Goal: Task Accomplishment & Management: Manage account settings

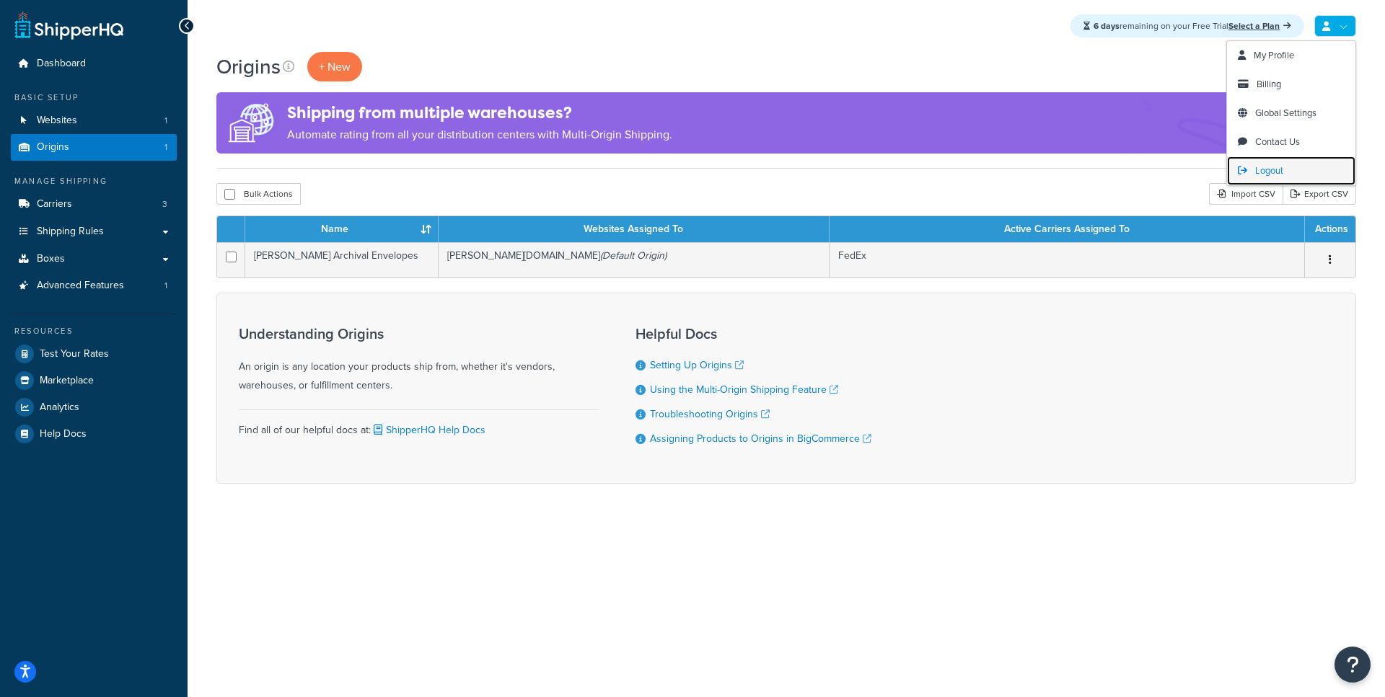
click at [1252, 171] on link "Logout" at bounding box center [1291, 171] width 128 height 29
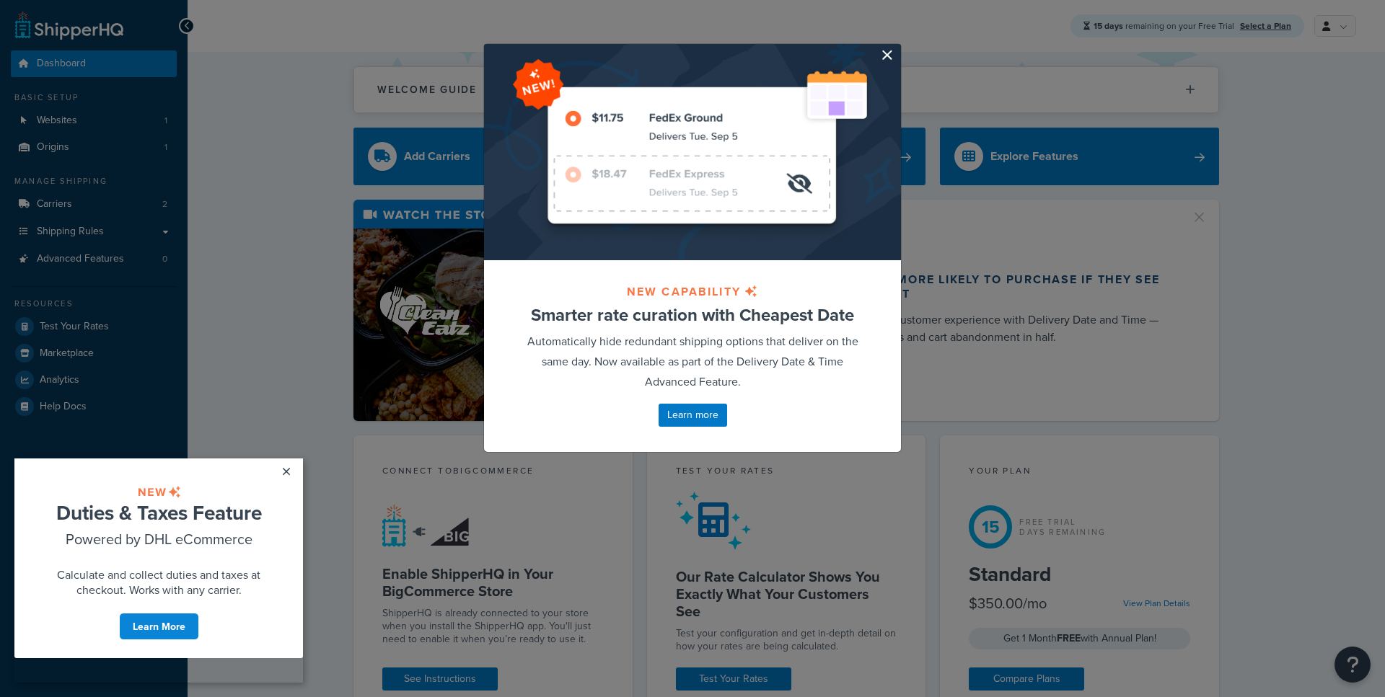
click at [897, 48] on button "button" at bounding box center [899, 46] width 4 height 4
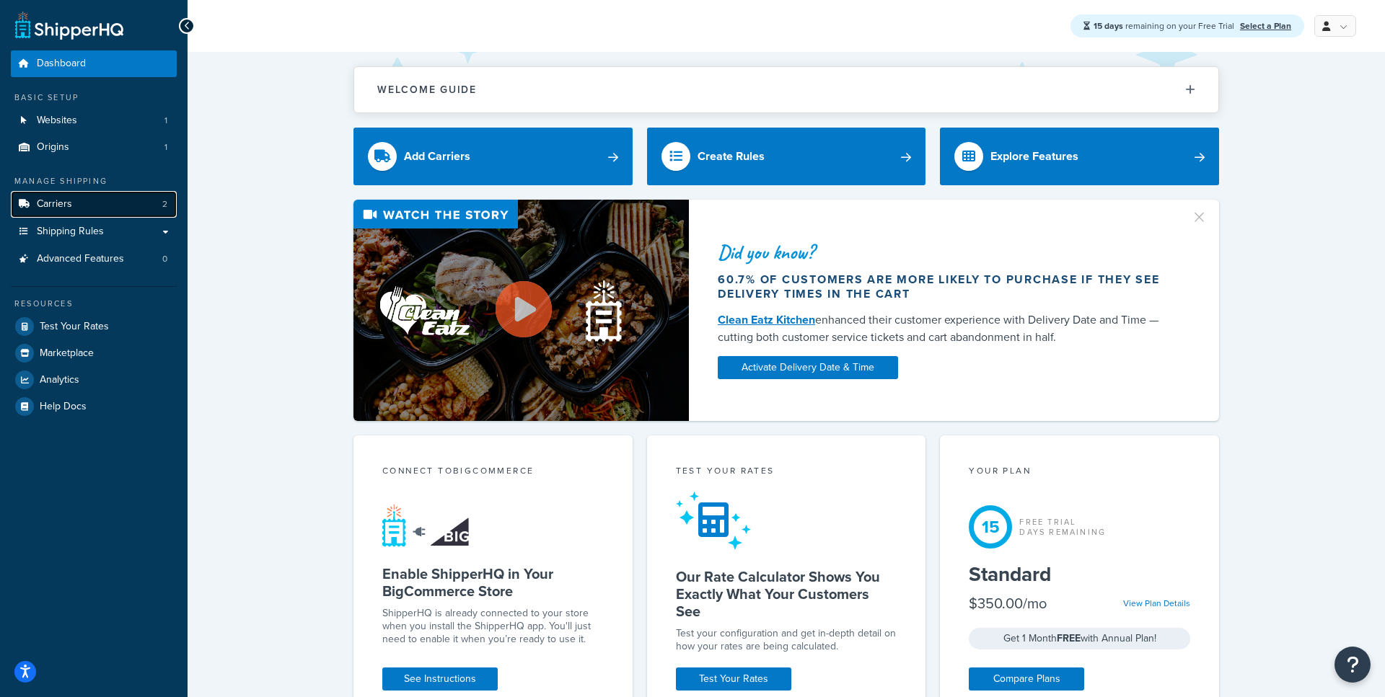
click at [97, 207] on link "Carriers 2" at bounding box center [94, 204] width 166 height 27
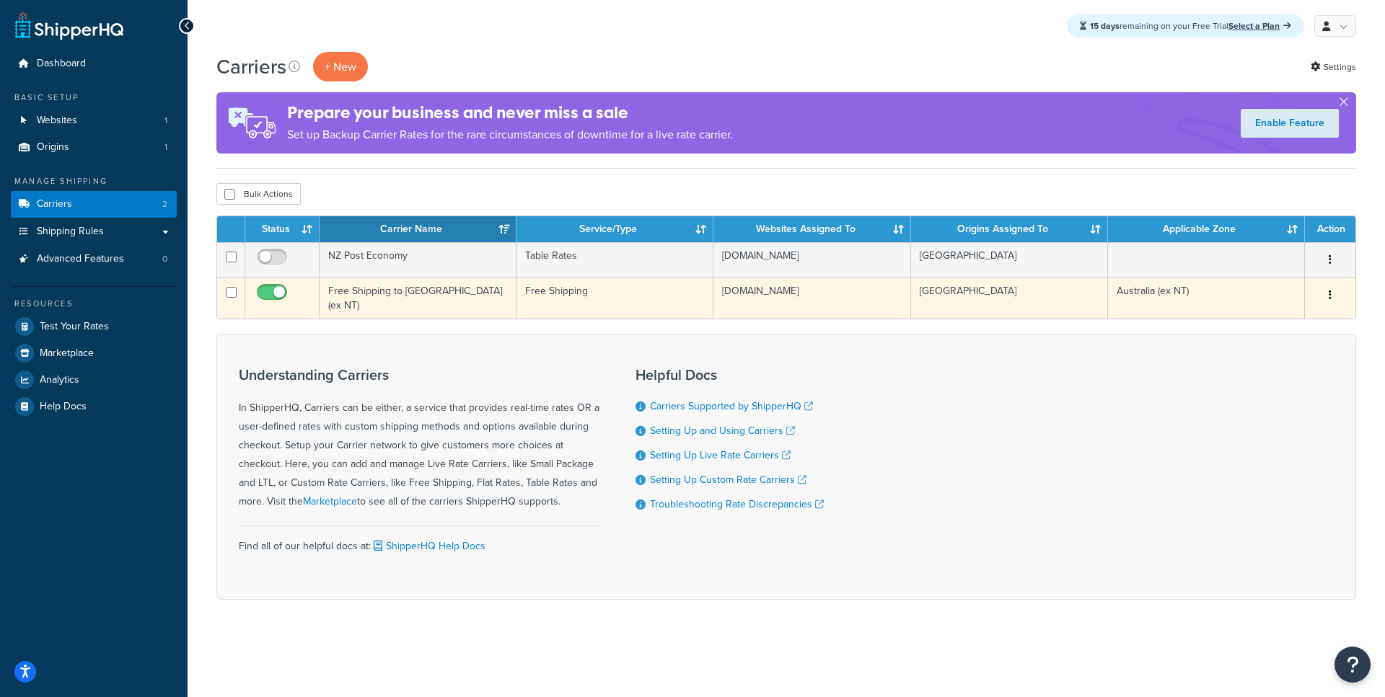
click at [394, 294] on td "Free Shipping to [GEOGRAPHIC_DATA] (ex NT)" at bounding box center [418, 298] width 197 height 41
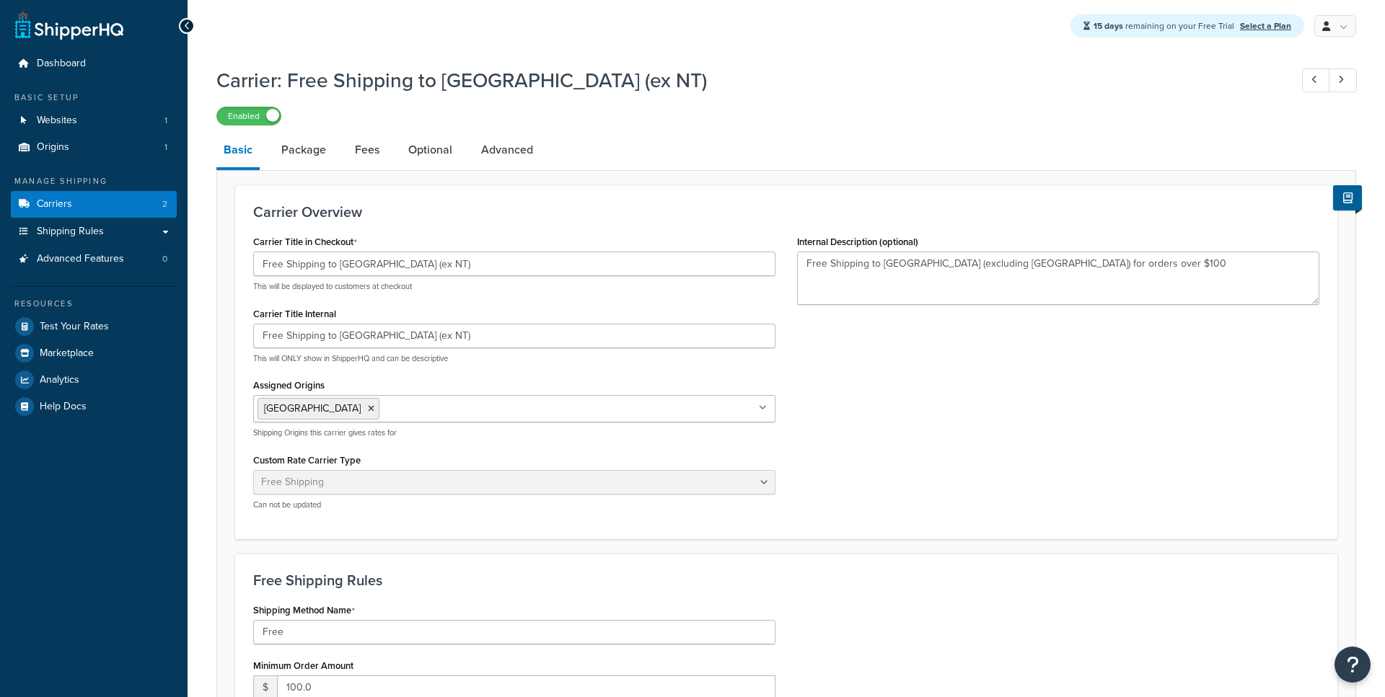
select select "free"
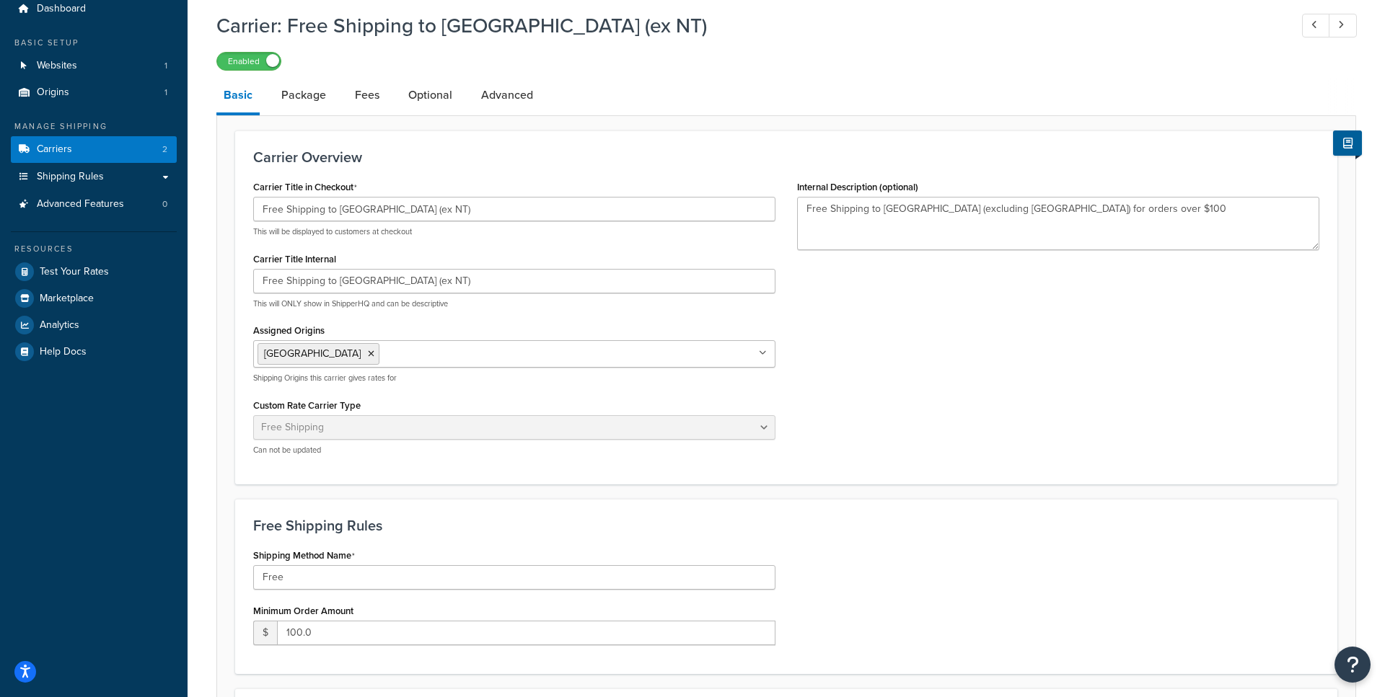
scroll to position [53, 0]
click at [139, 151] on link "Carriers 2" at bounding box center [94, 151] width 166 height 27
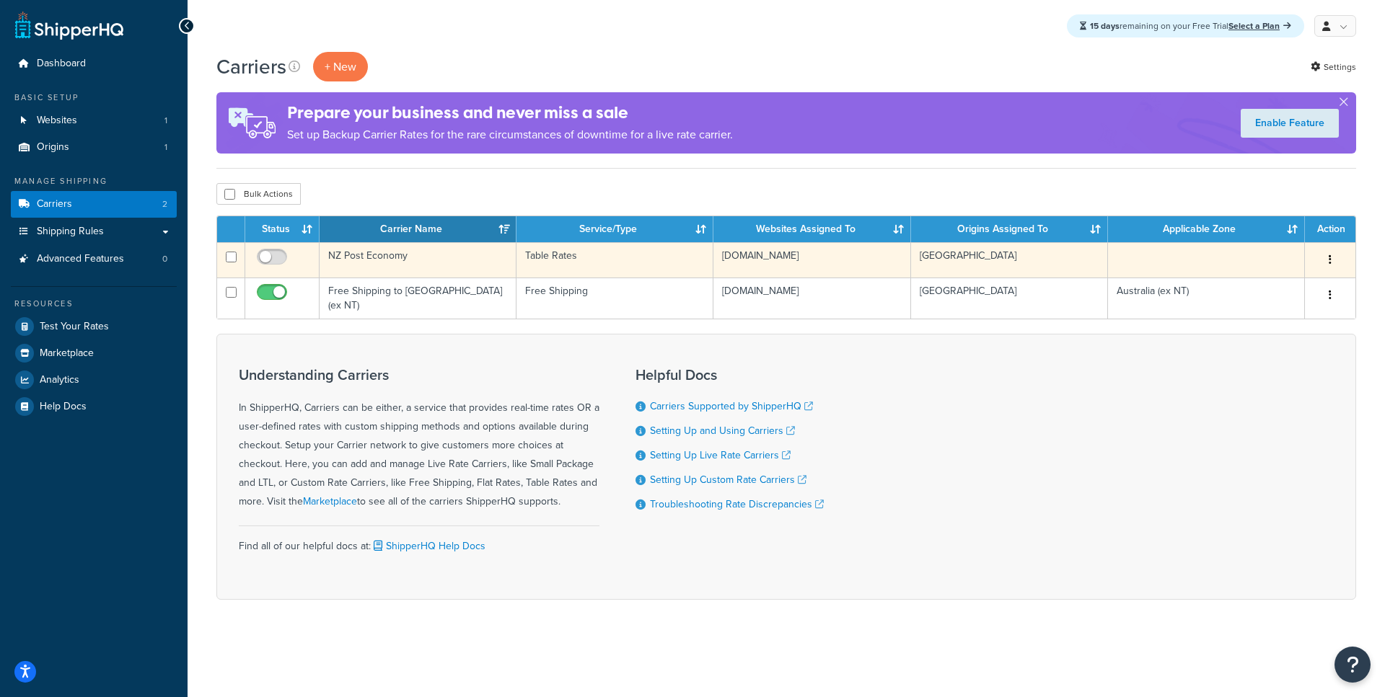
click at [392, 260] on td "NZ Post Economy" at bounding box center [418, 259] width 197 height 35
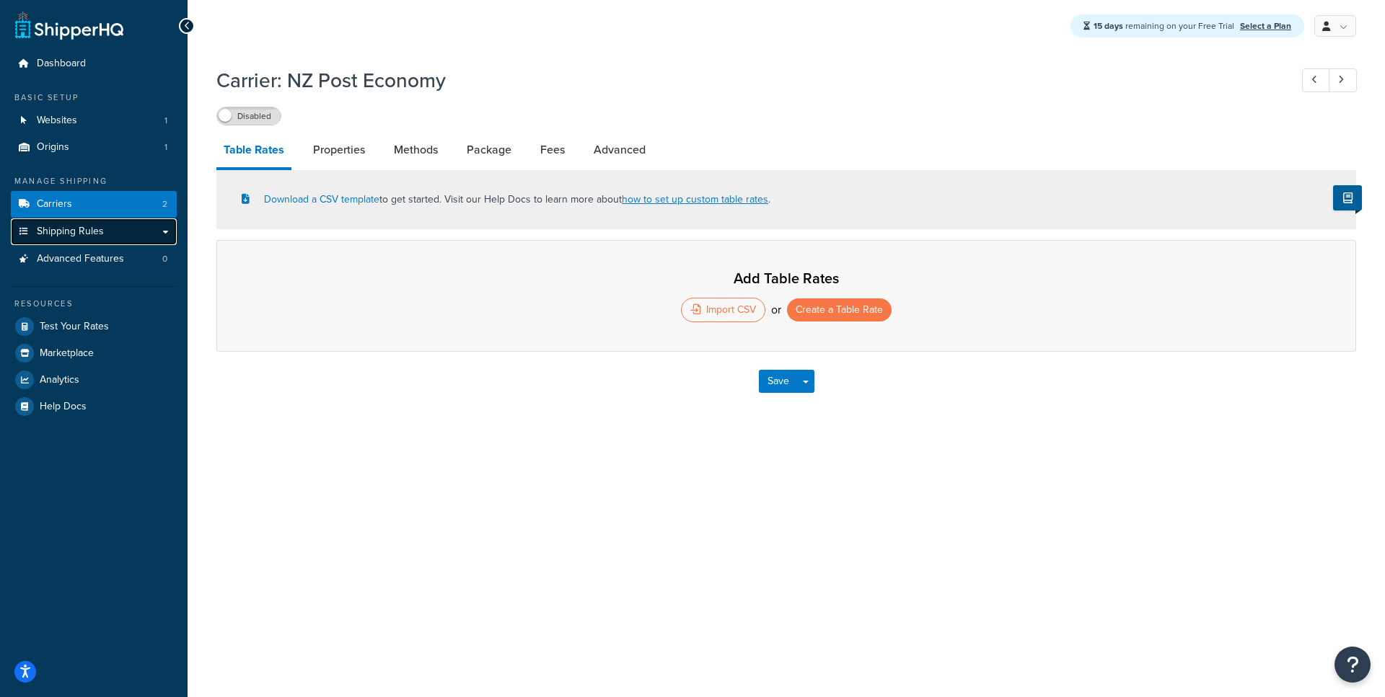
click at [167, 232] on link "Shipping Rules" at bounding box center [94, 232] width 166 height 27
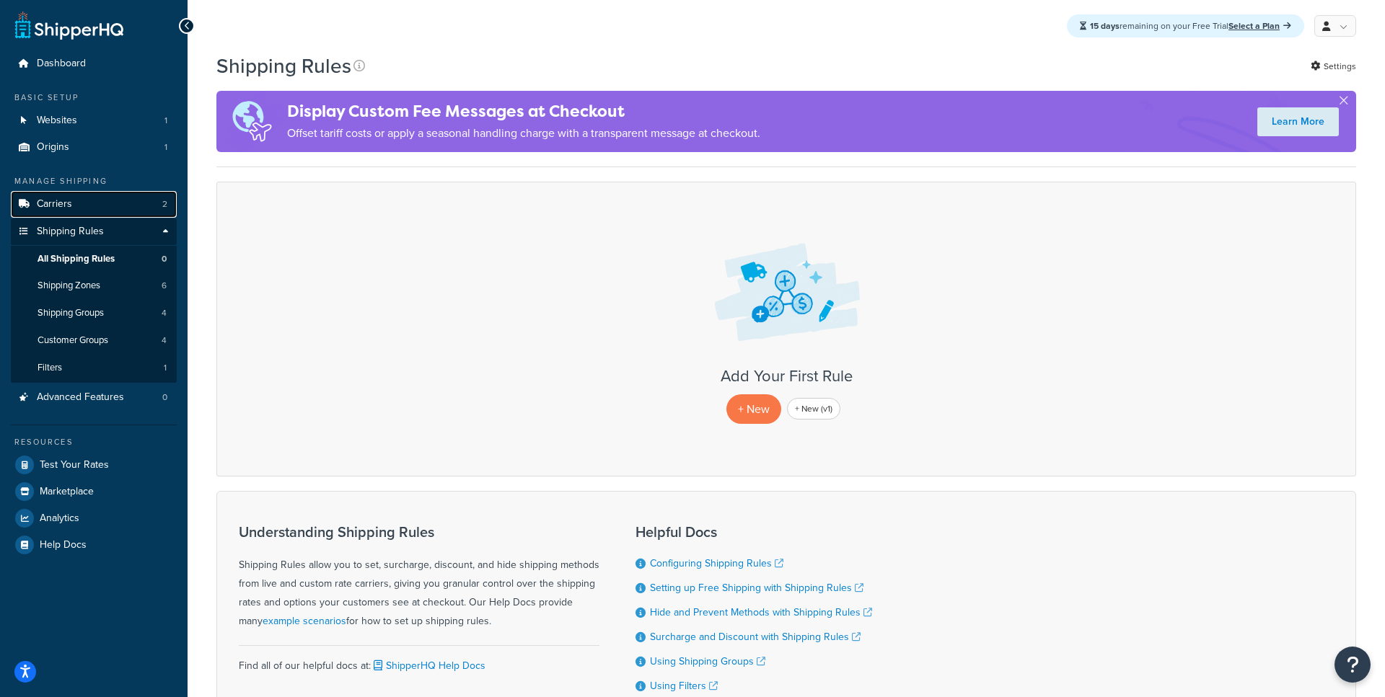
click at [146, 204] on link "Carriers 2" at bounding box center [94, 204] width 166 height 27
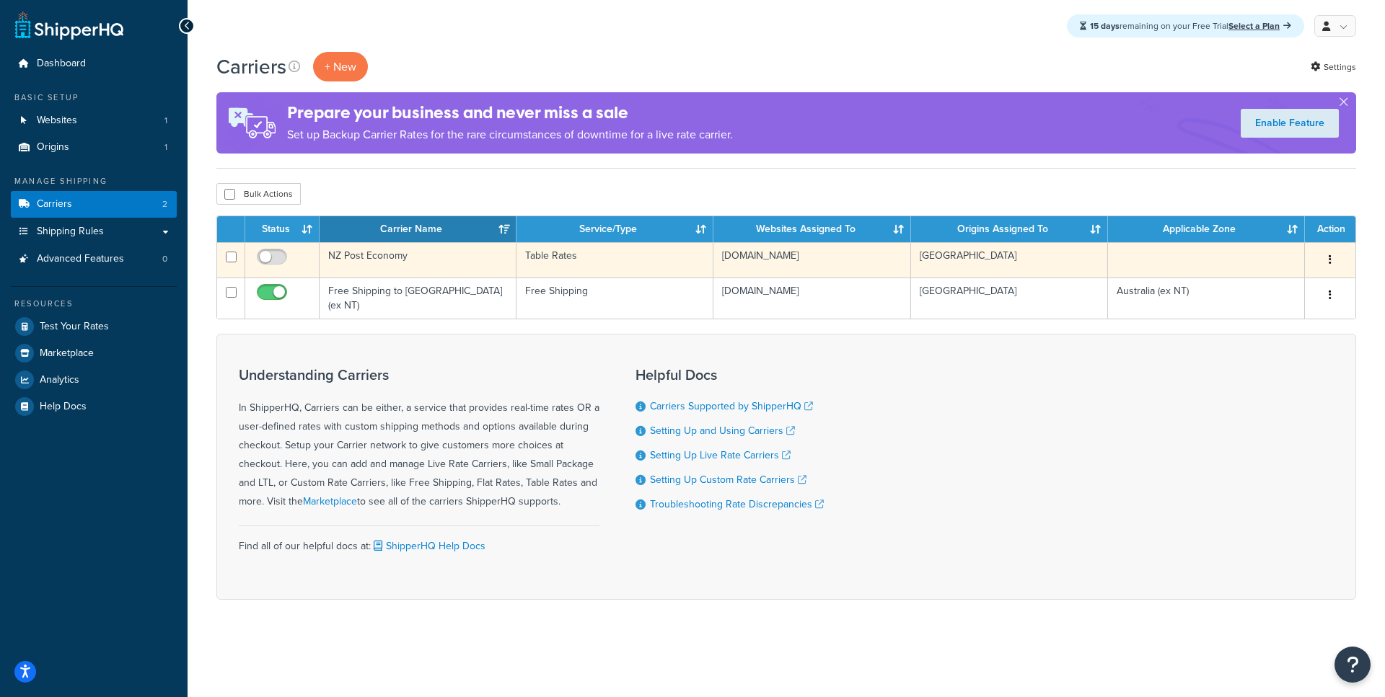
click at [376, 263] on td "NZ Post Economy" at bounding box center [418, 259] width 197 height 35
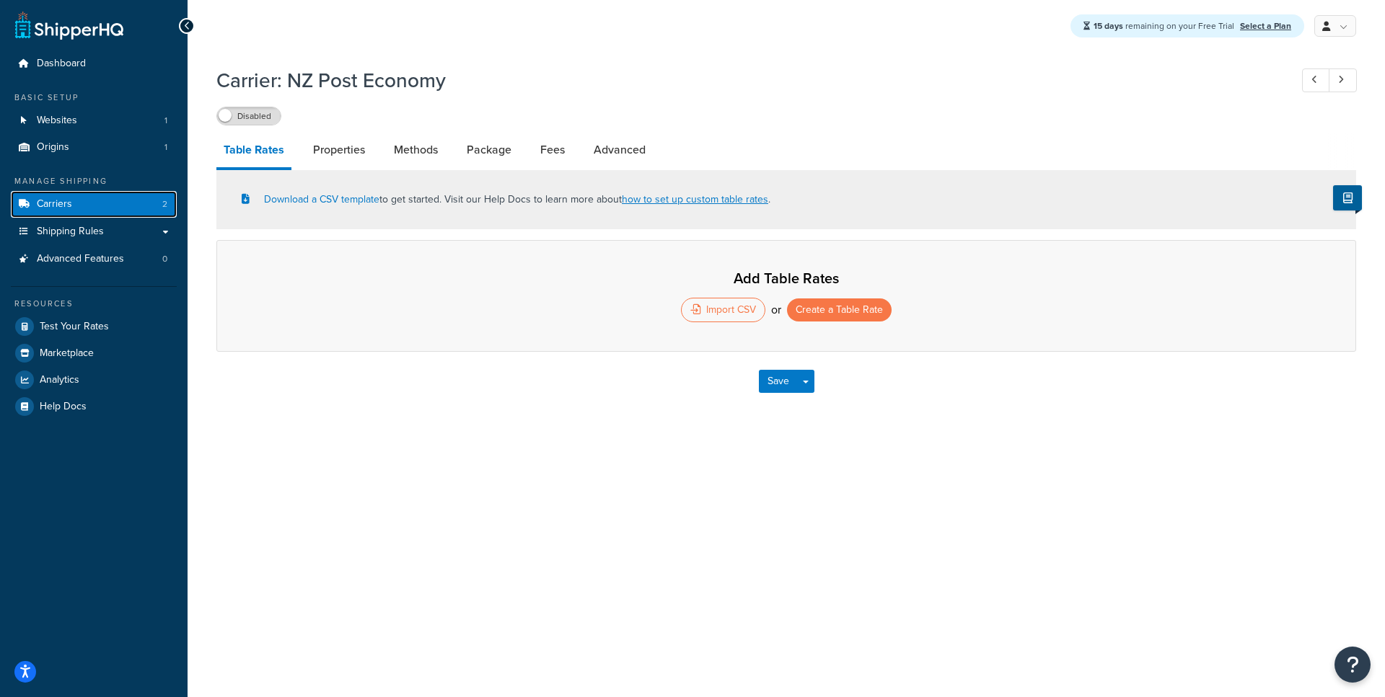
click at [146, 201] on link "Carriers 2" at bounding box center [94, 204] width 166 height 27
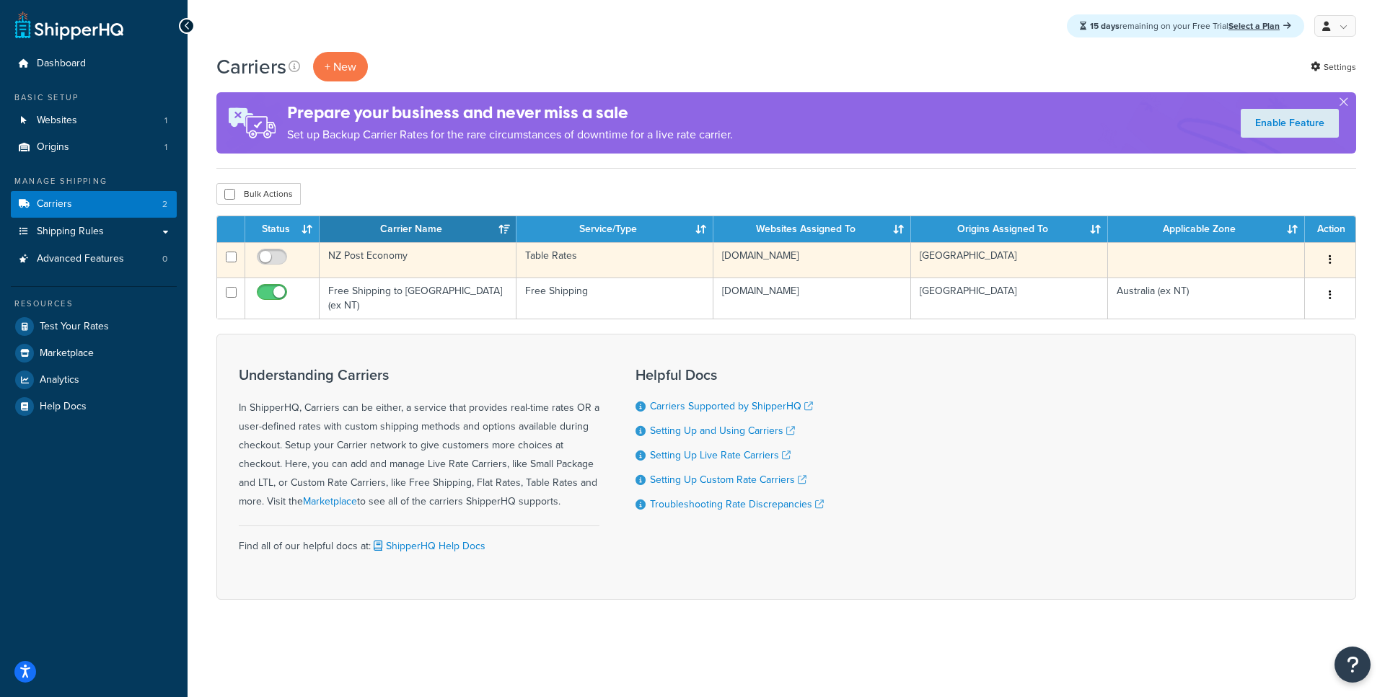
click at [400, 270] on td "NZ Post Economy" at bounding box center [418, 259] width 197 height 35
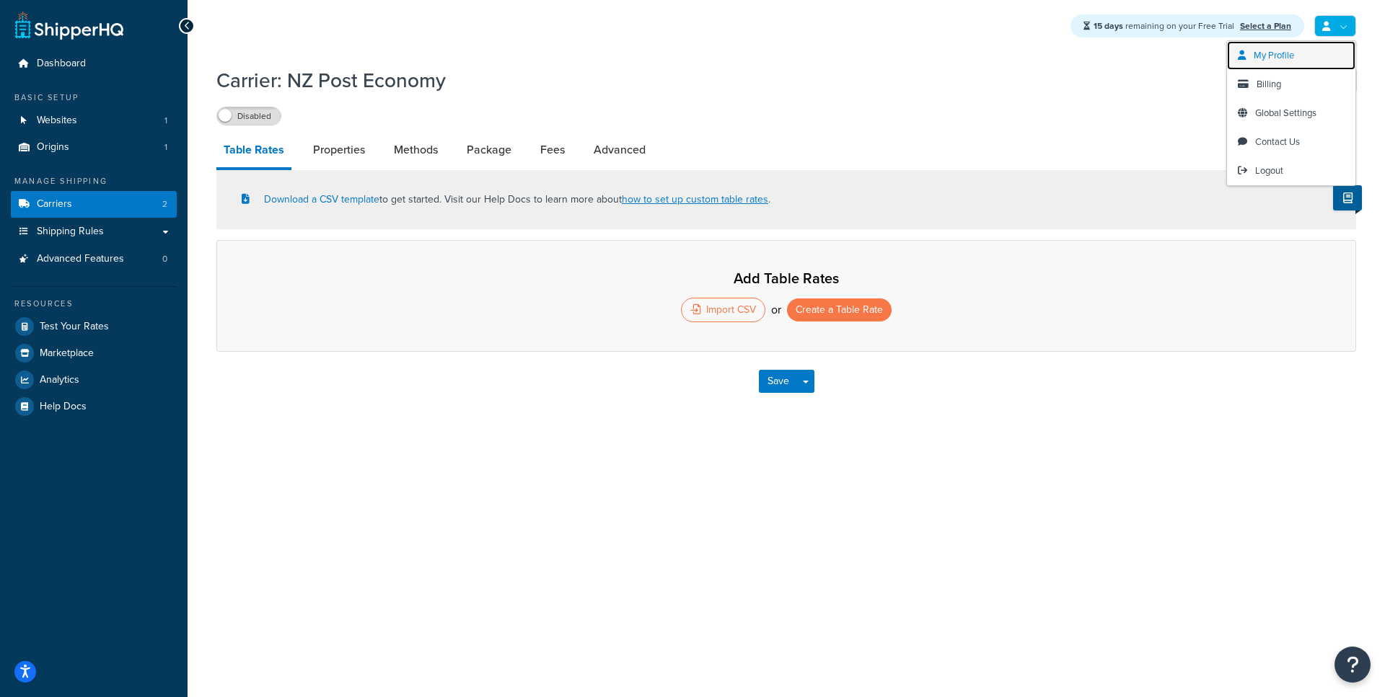
click at [1282, 58] on span "My Profile" at bounding box center [1274, 55] width 40 height 14
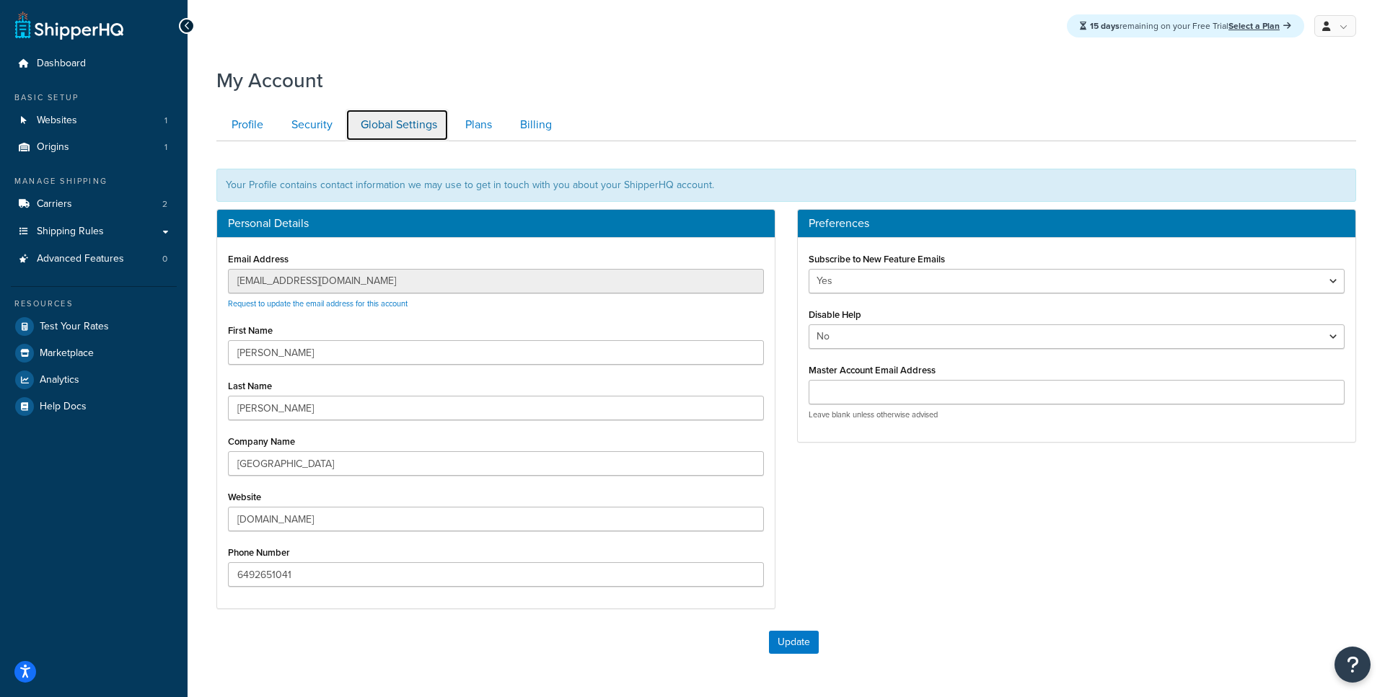
click at [382, 122] on link "Global Settings" at bounding box center [396, 125] width 103 height 32
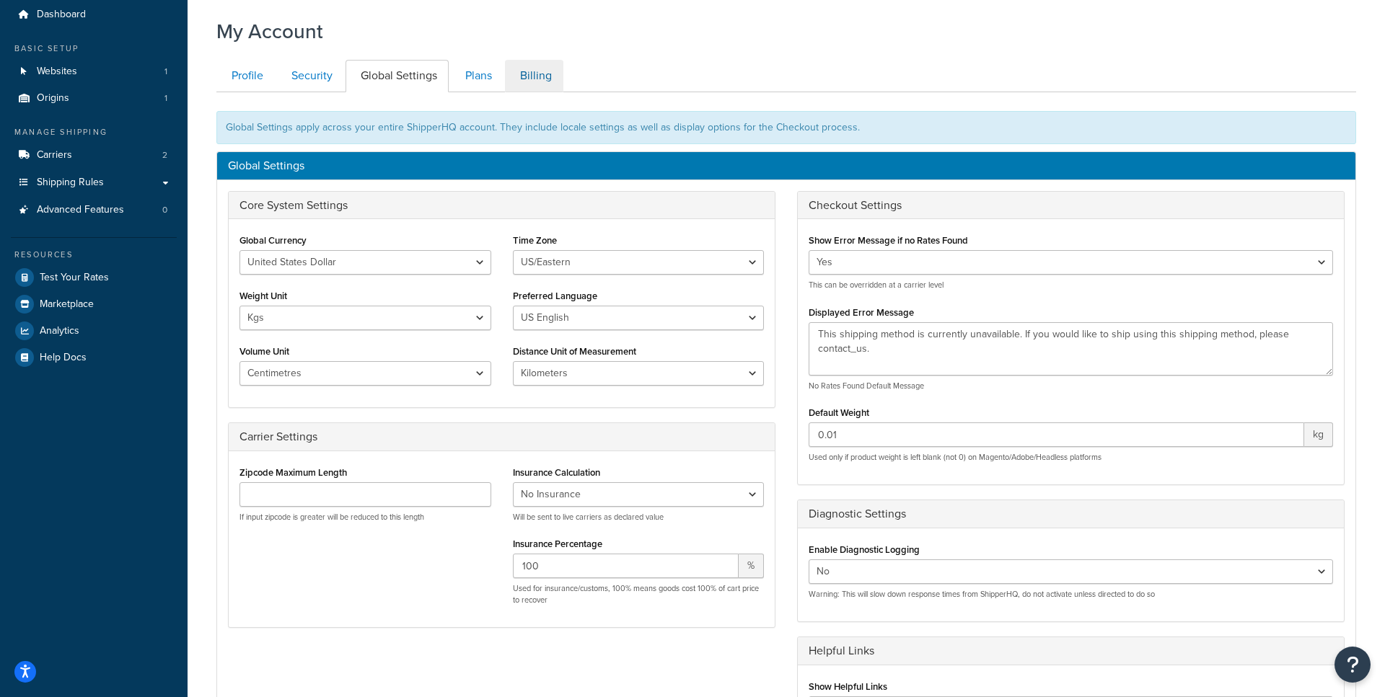
scroll to position [52, 0]
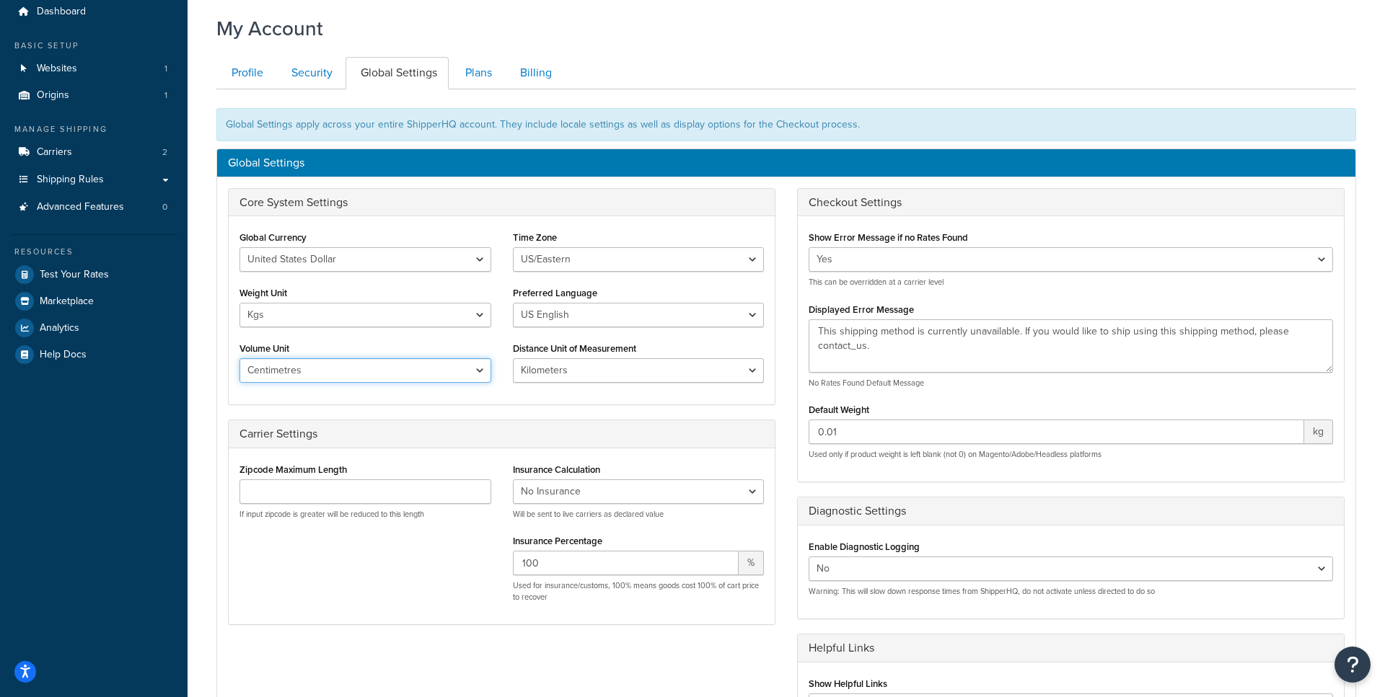
click option "Centimetres" at bounding box center [0, 0] width 0 height 0
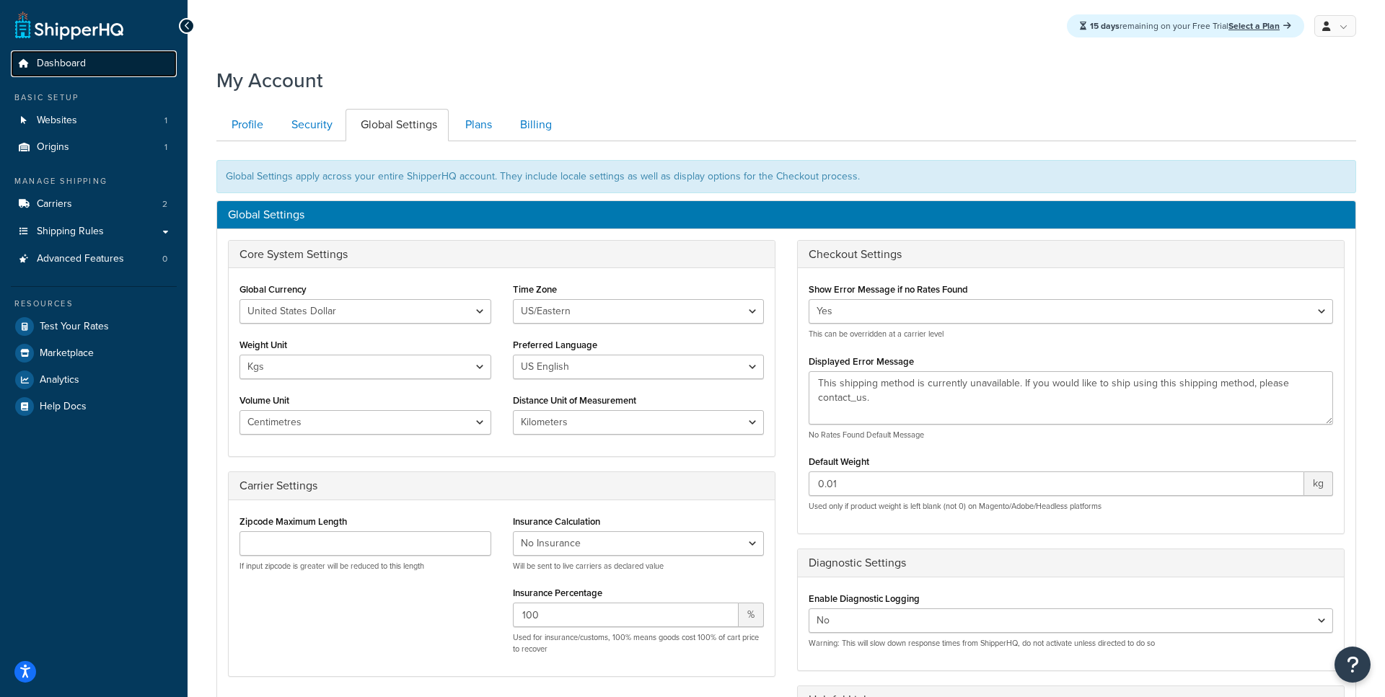
click at [82, 61] on span "Dashboard" at bounding box center [61, 64] width 49 height 12
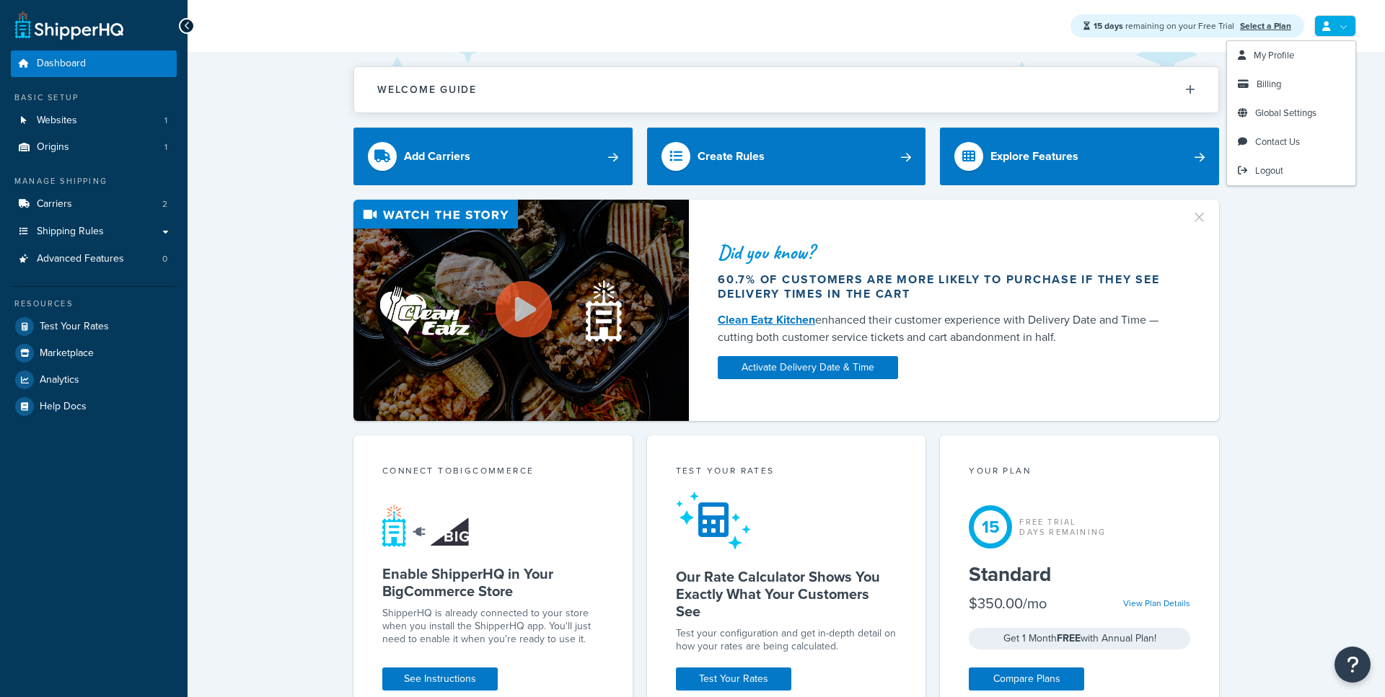
click at [1329, 30] on icon at bounding box center [1326, 26] width 8 height 9
click at [1278, 111] on span "Global Settings" at bounding box center [1285, 113] width 61 height 14
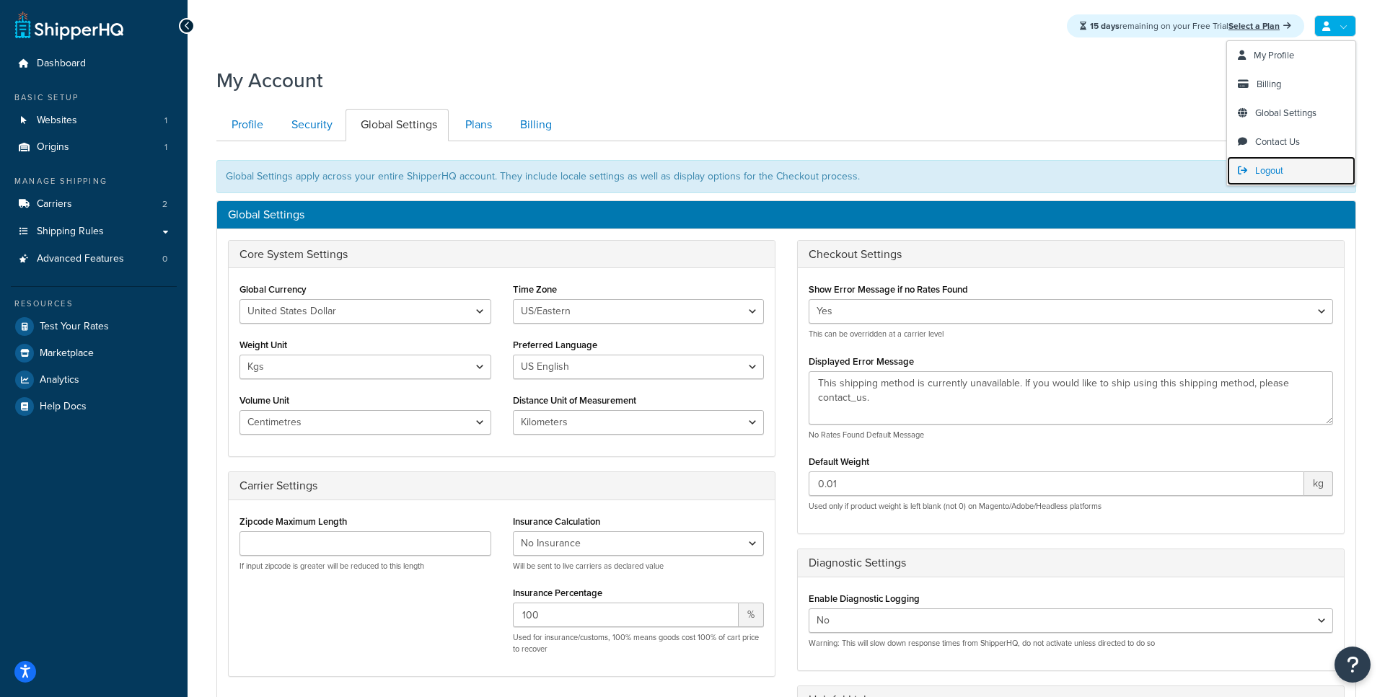
click at [1259, 172] on span "Logout" at bounding box center [1269, 171] width 28 height 14
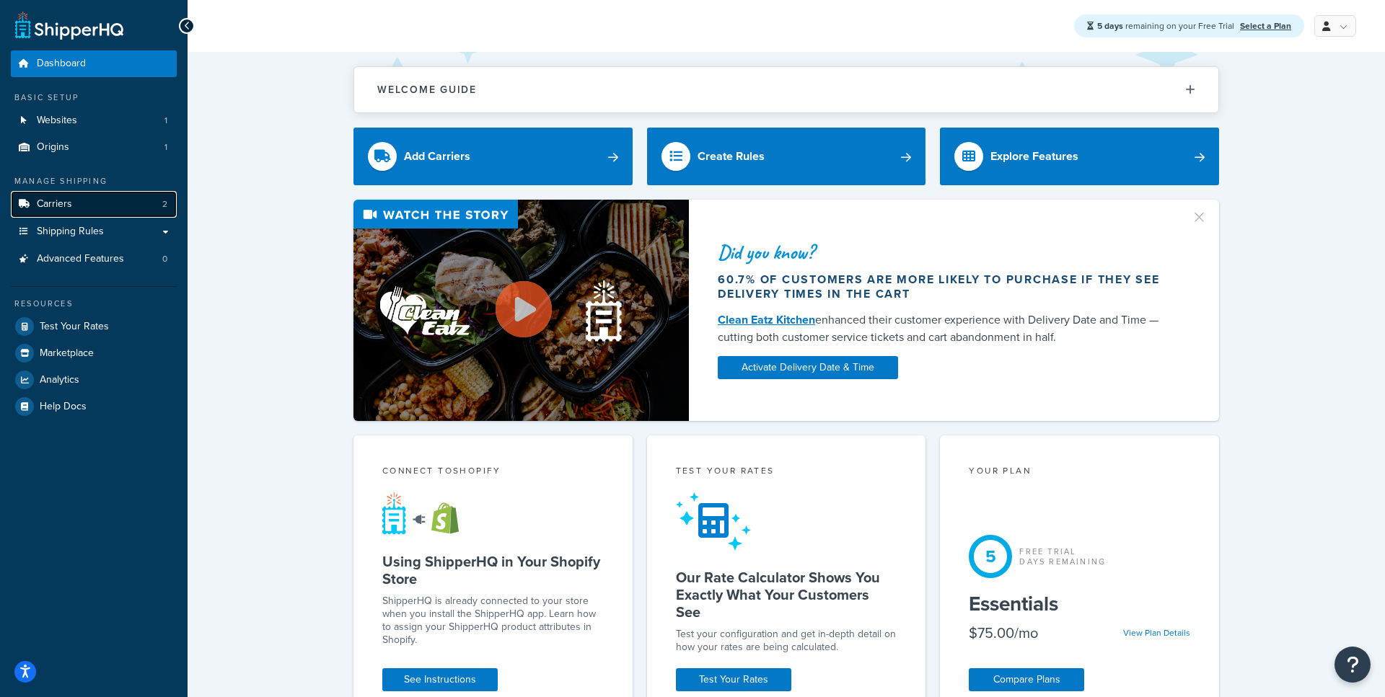
click at [131, 206] on link "Carriers 2" at bounding box center [94, 204] width 166 height 27
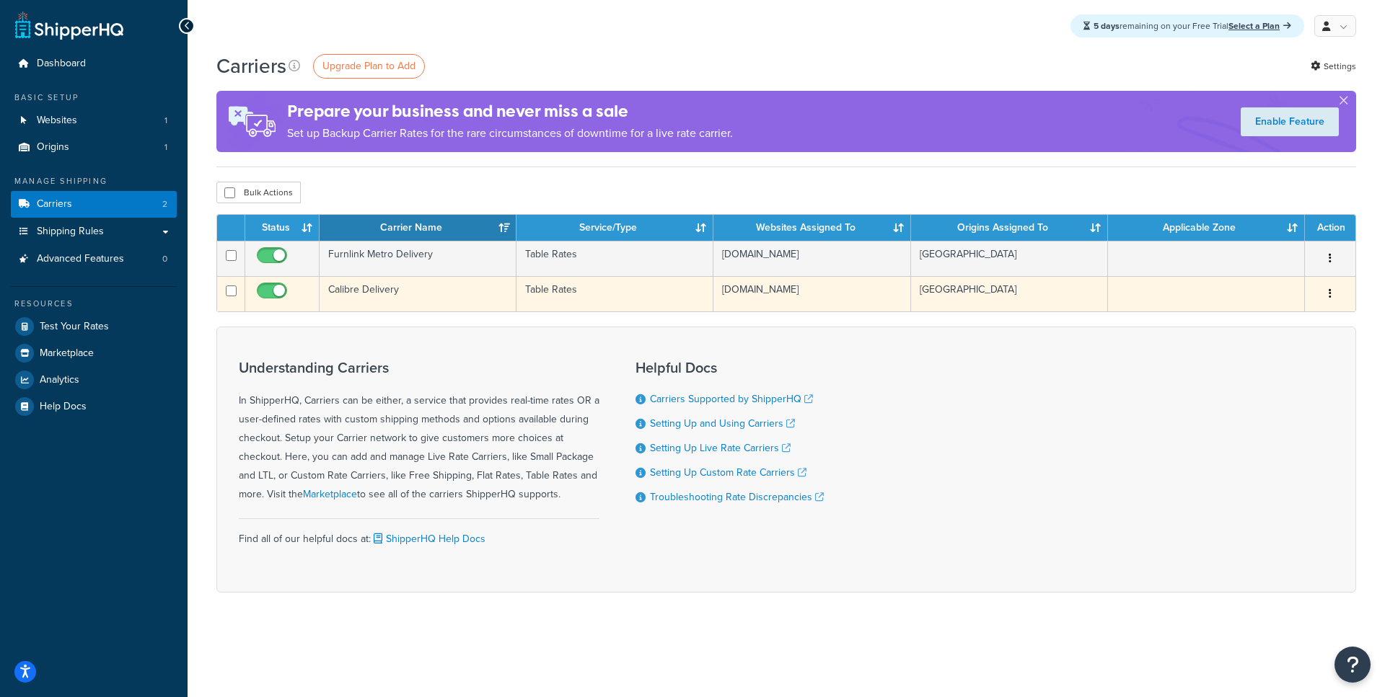
click at [393, 297] on td "Calibre Delivery" at bounding box center [418, 293] width 197 height 35
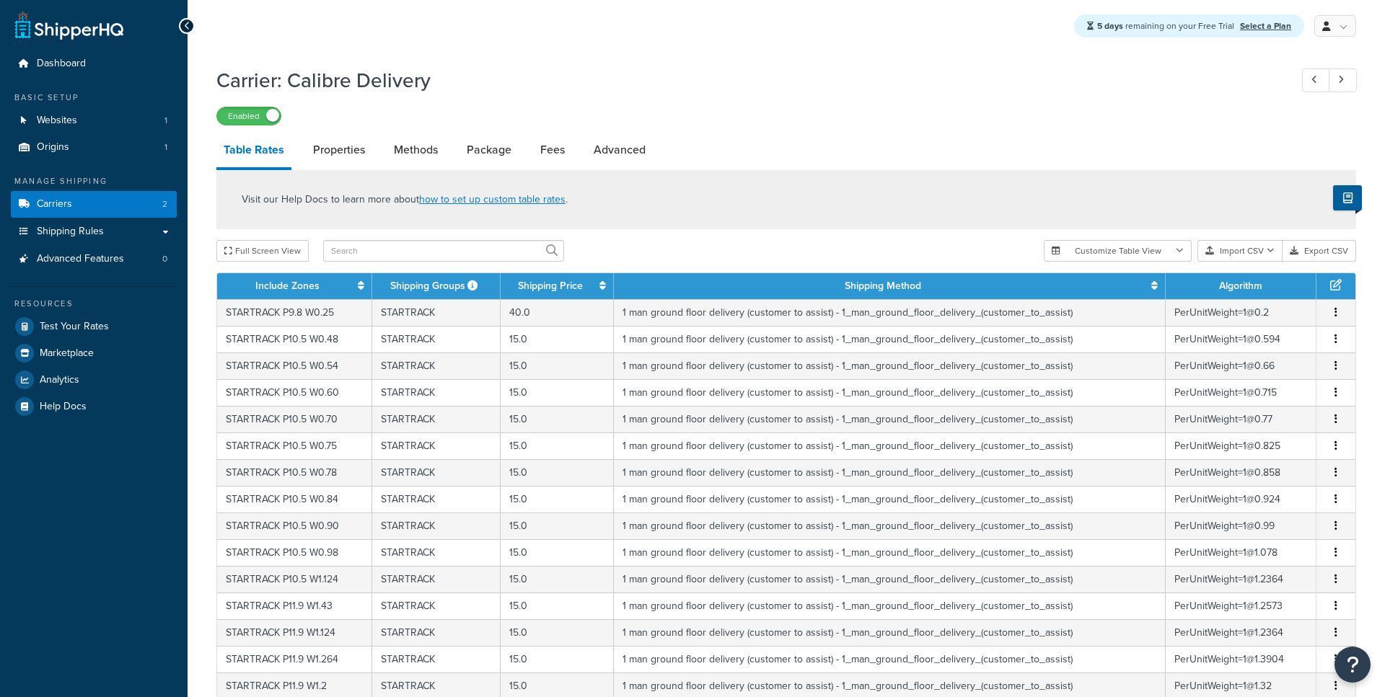
select select "25"
click at [136, 208] on link "Carriers 2" at bounding box center [94, 204] width 166 height 27
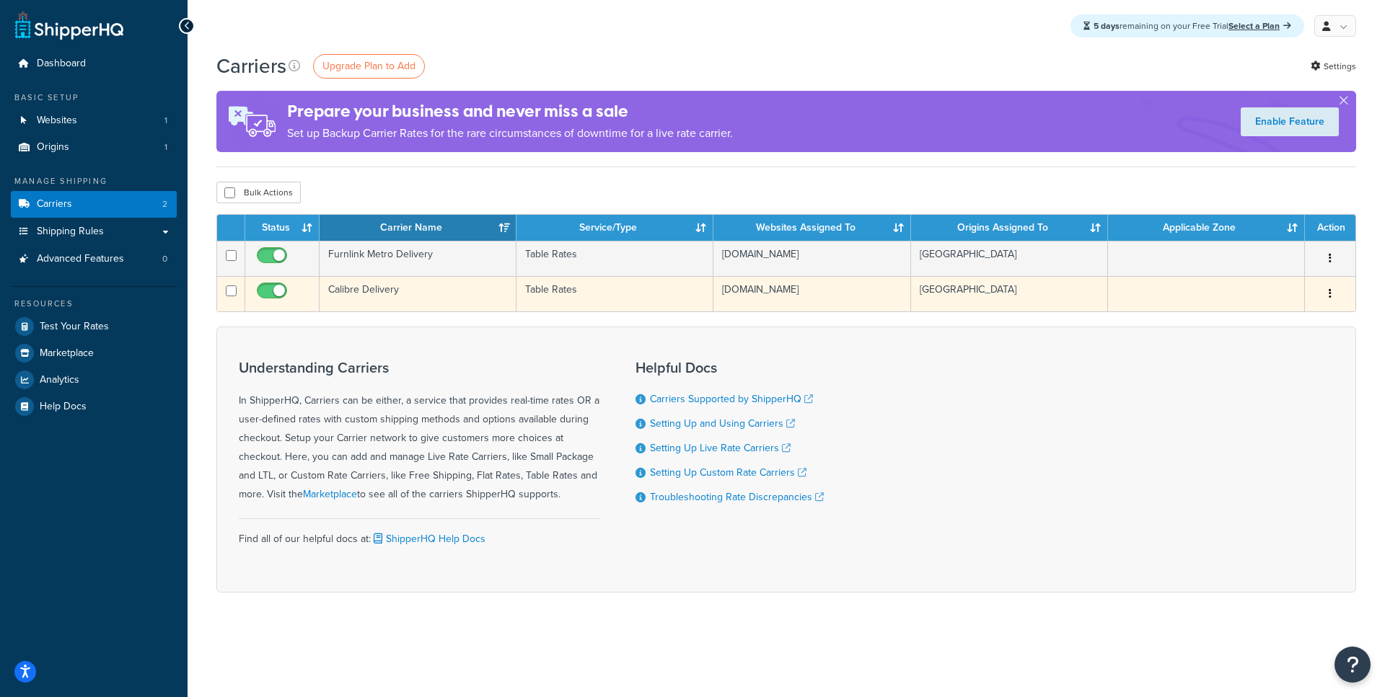
click at [405, 288] on td "Calibre Delivery" at bounding box center [418, 293] width 197 height 35
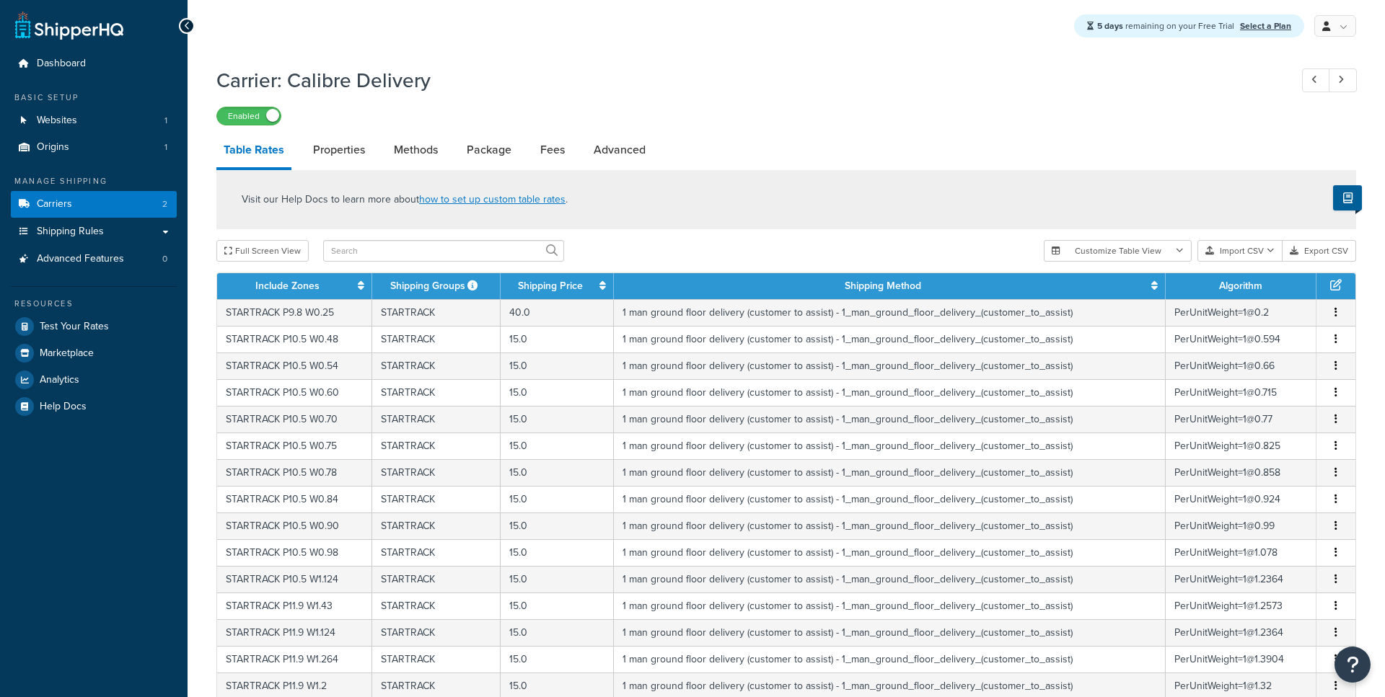
select select "25"
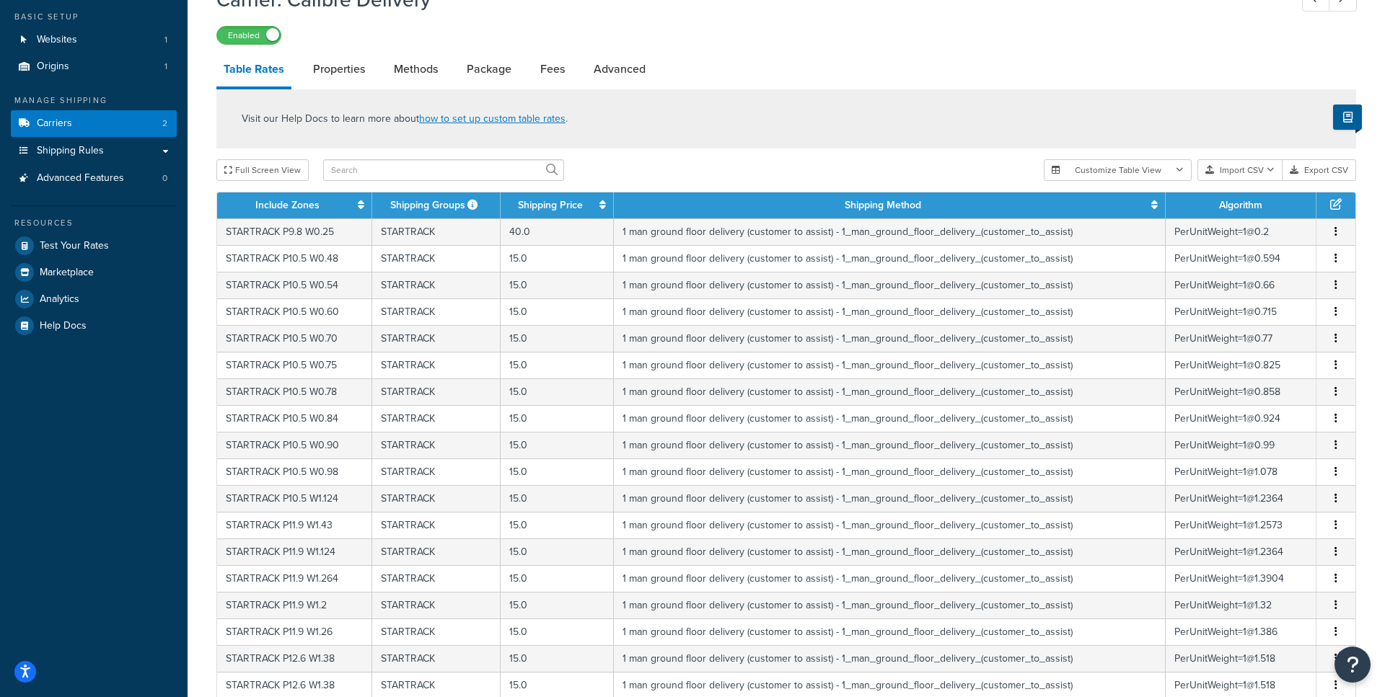
scroll to position [76, 0]
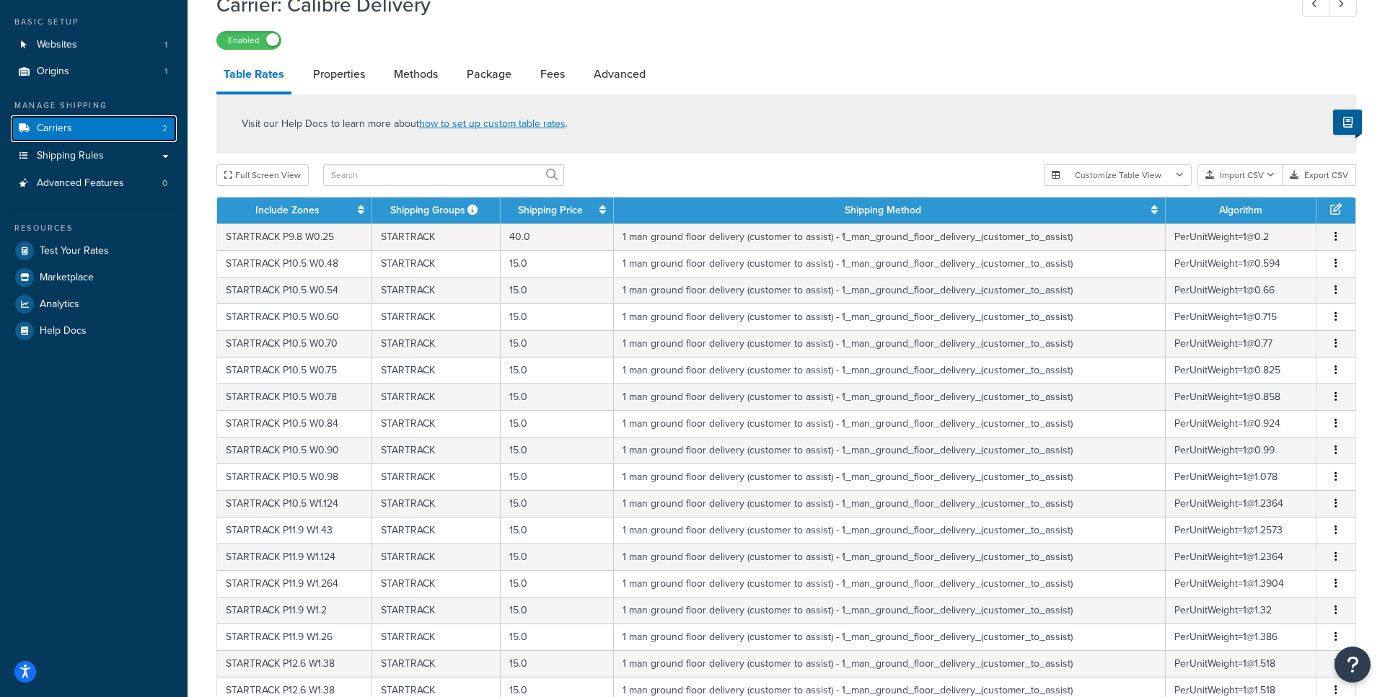
click at [151, 129] on link "Carriers 2" at bounding box center [94, 128] width 166 height 27
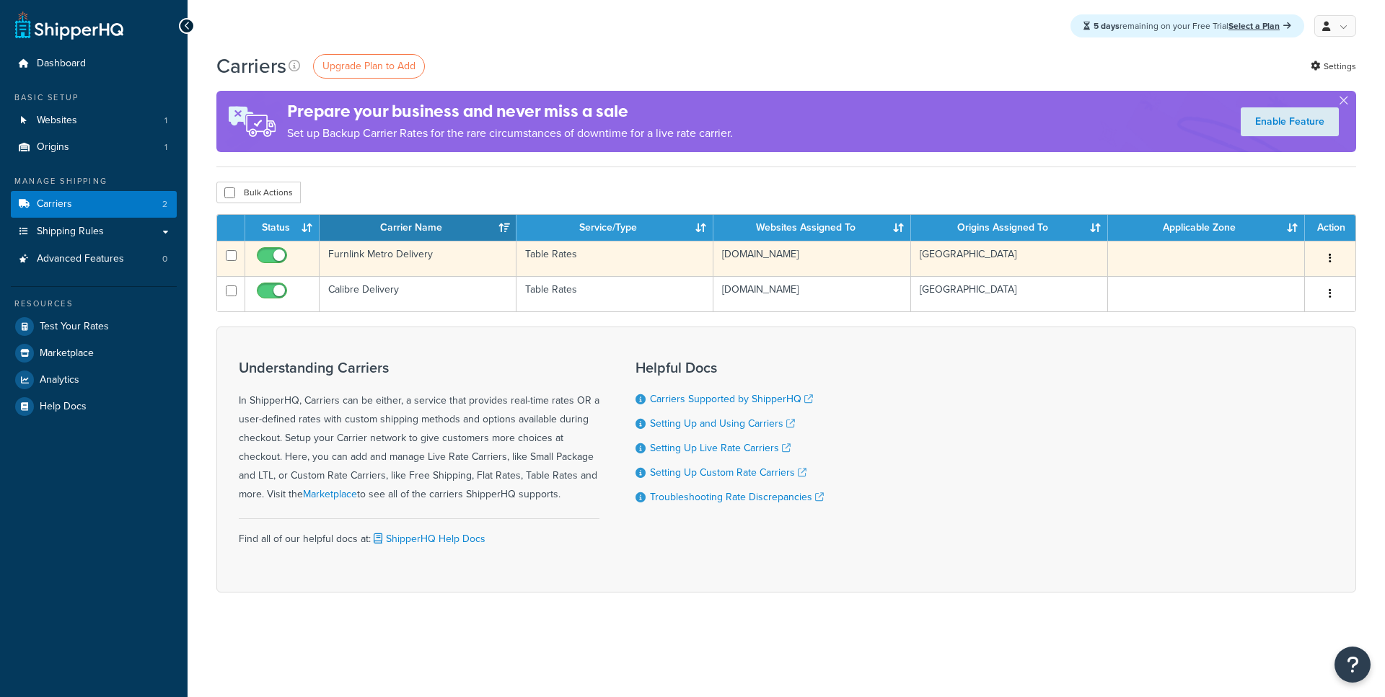
click at [420, 269] on td "Furnlink Metro Delivery" at bounding box center [418, 258] width 197 height 35
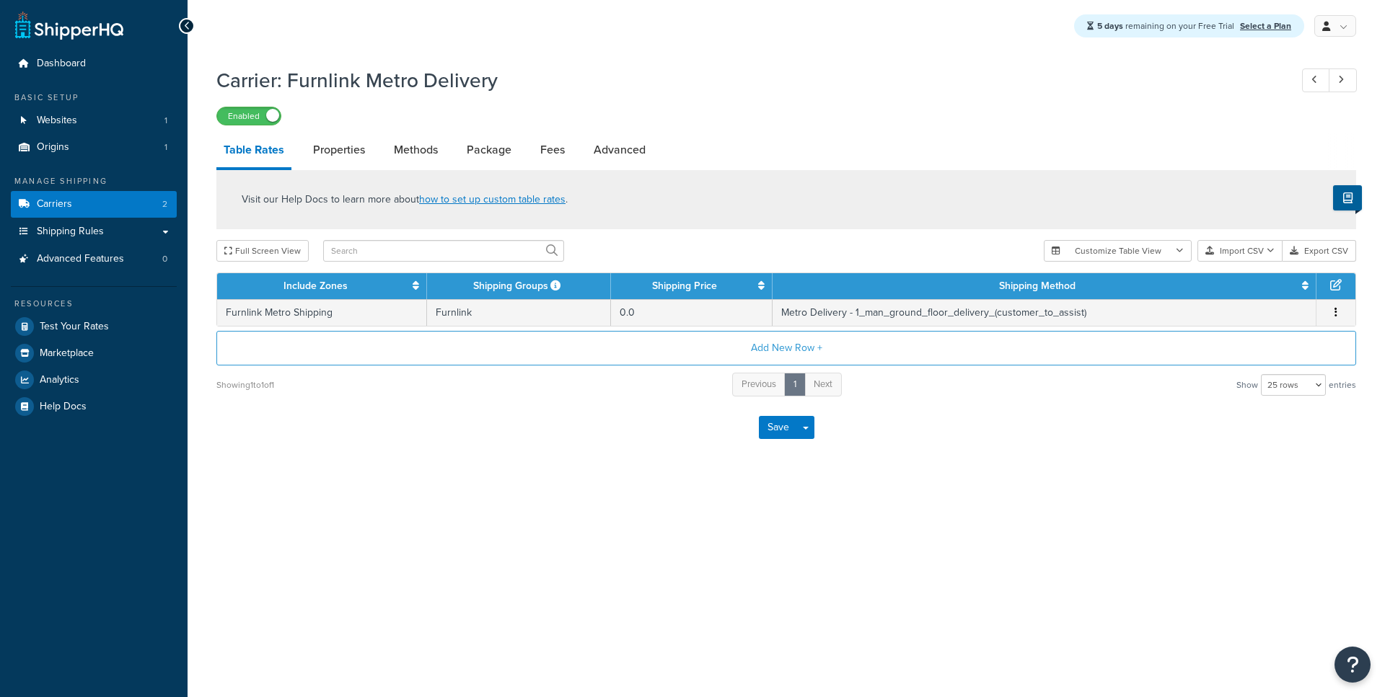
select select "25"
click at [156, 234] on link "Shipping Rules" at bounding box center [94, 232] width 166 height 27
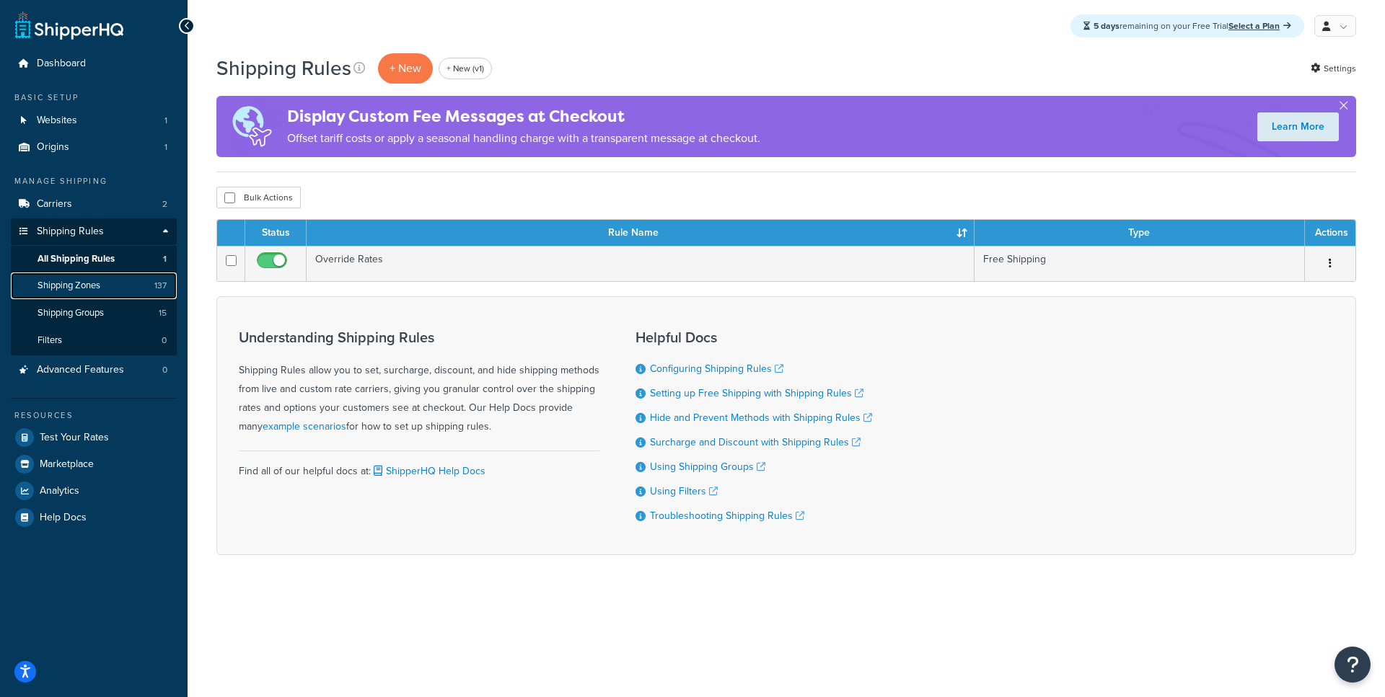
click at [135, 288] on link "Shipping Zones 137" at bounding box center [94, 286] width 166 height 27
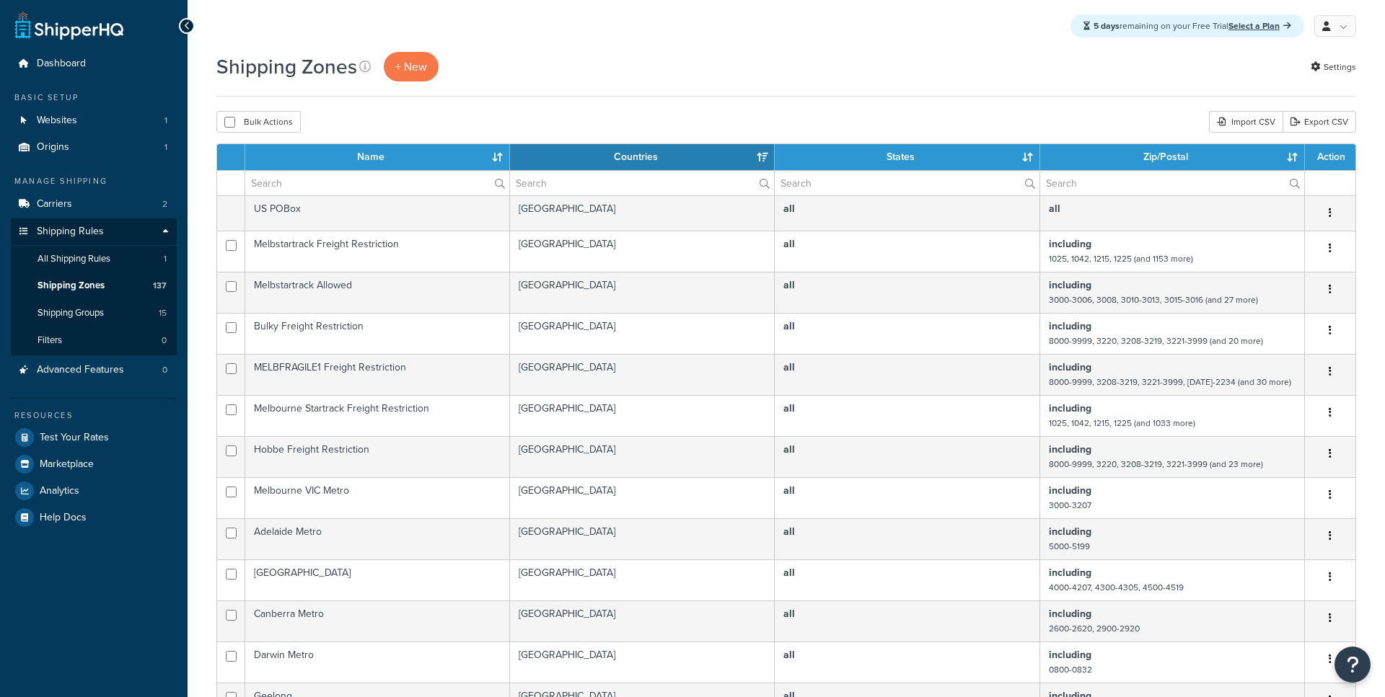
select select "15"
click at [112, 209] on link "Carriers 2" at bounding box center [94, 204] width 166 height 27
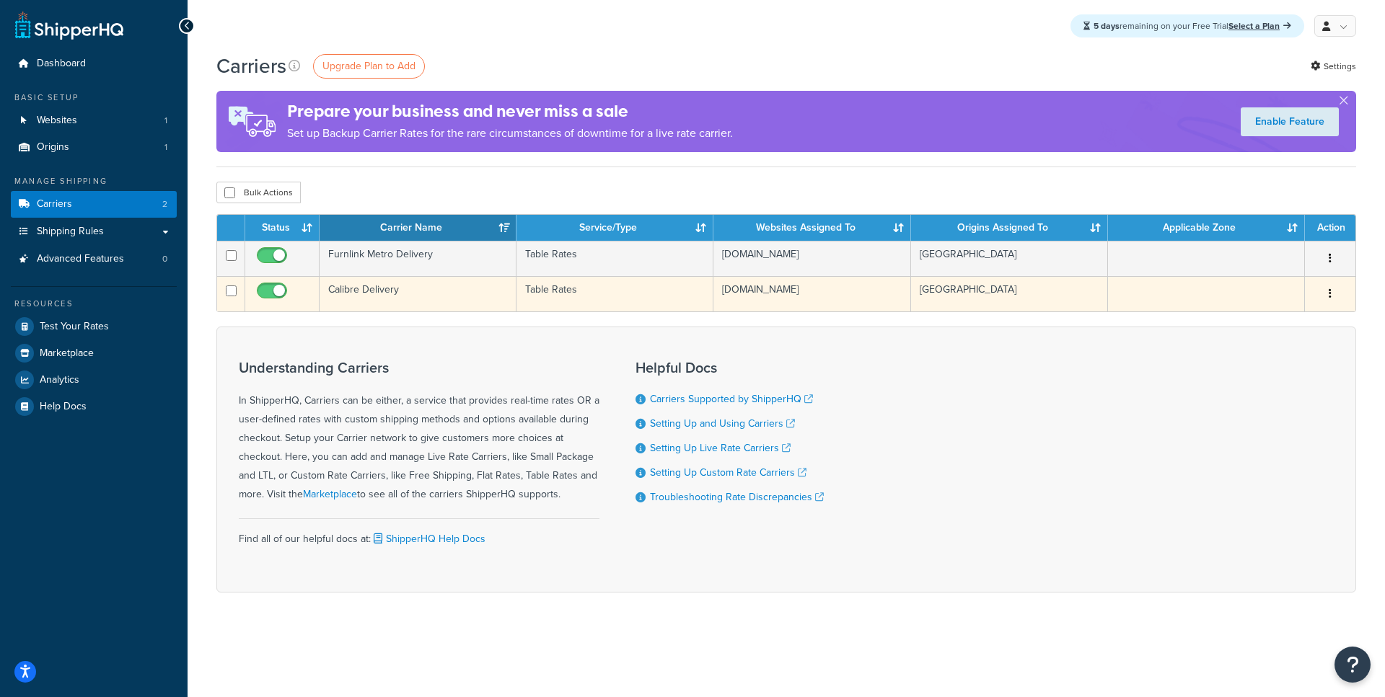
click at [393, 295] on td "Calibre Delivery" at bounding box center [418, 293] width 197 height 35
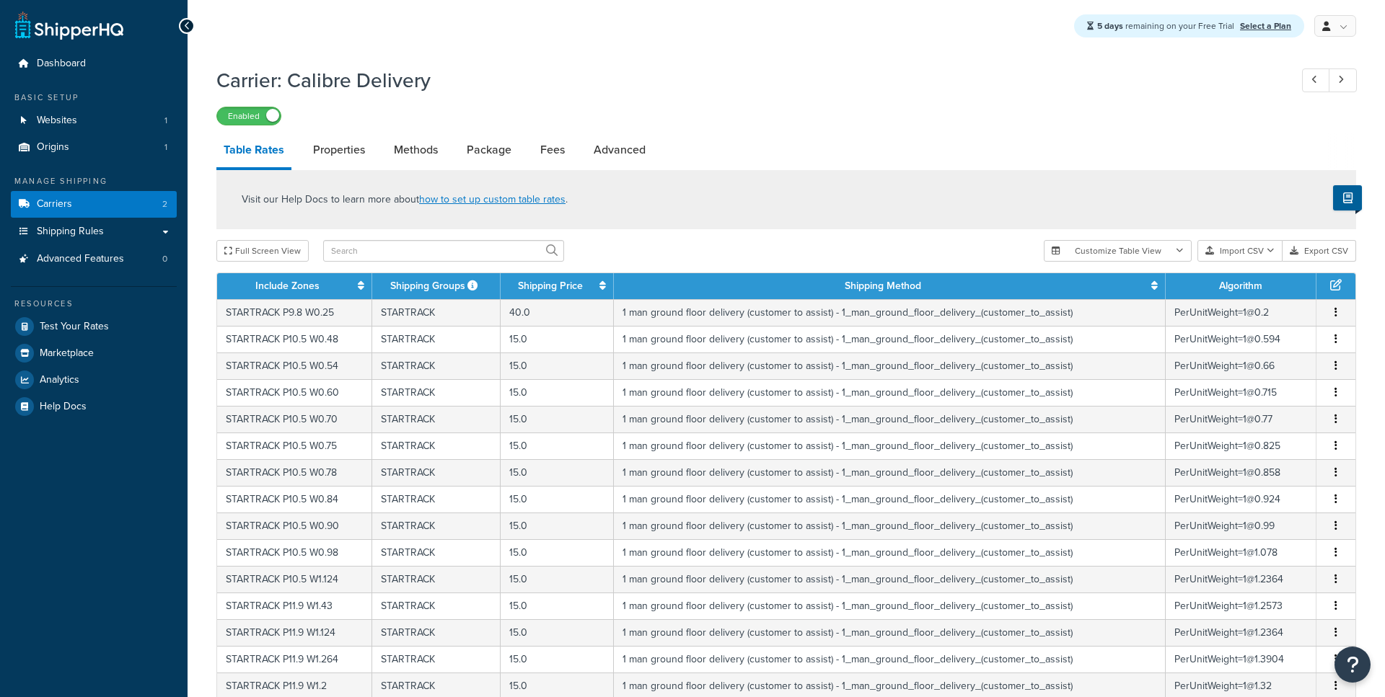
select select "25"
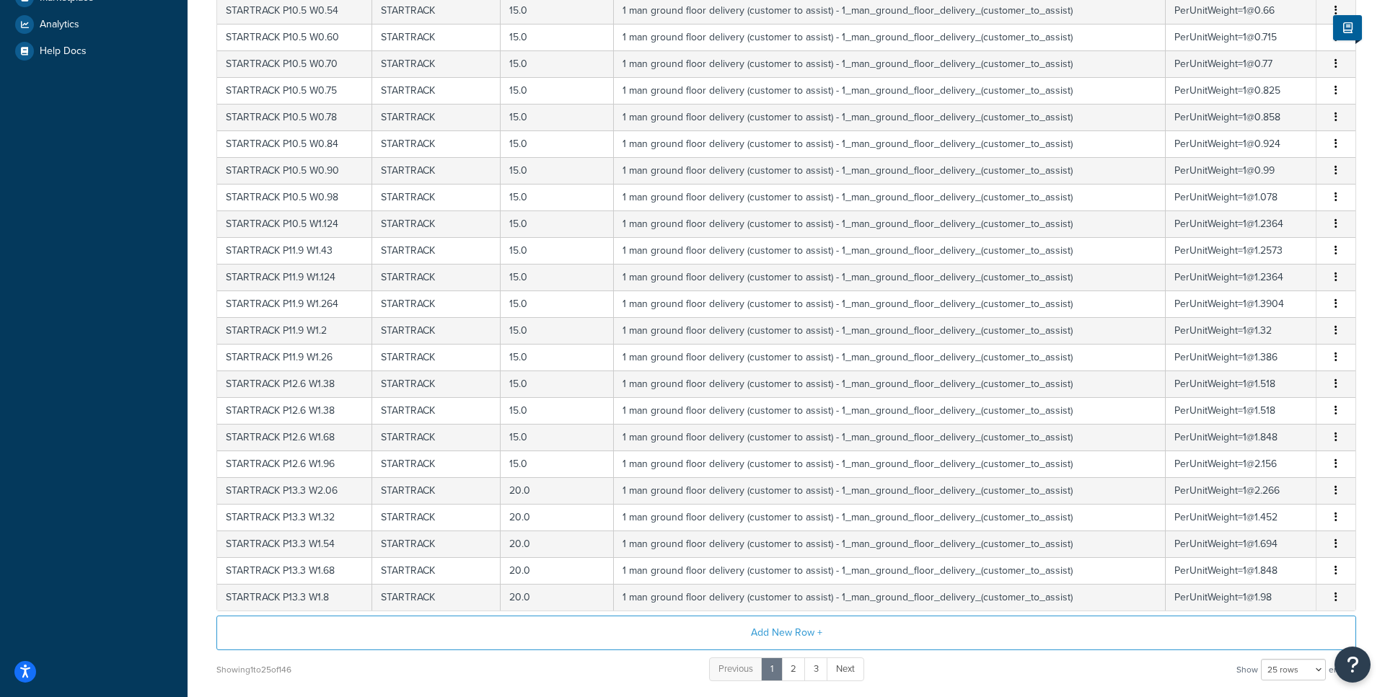
scroll to position [474, 0]
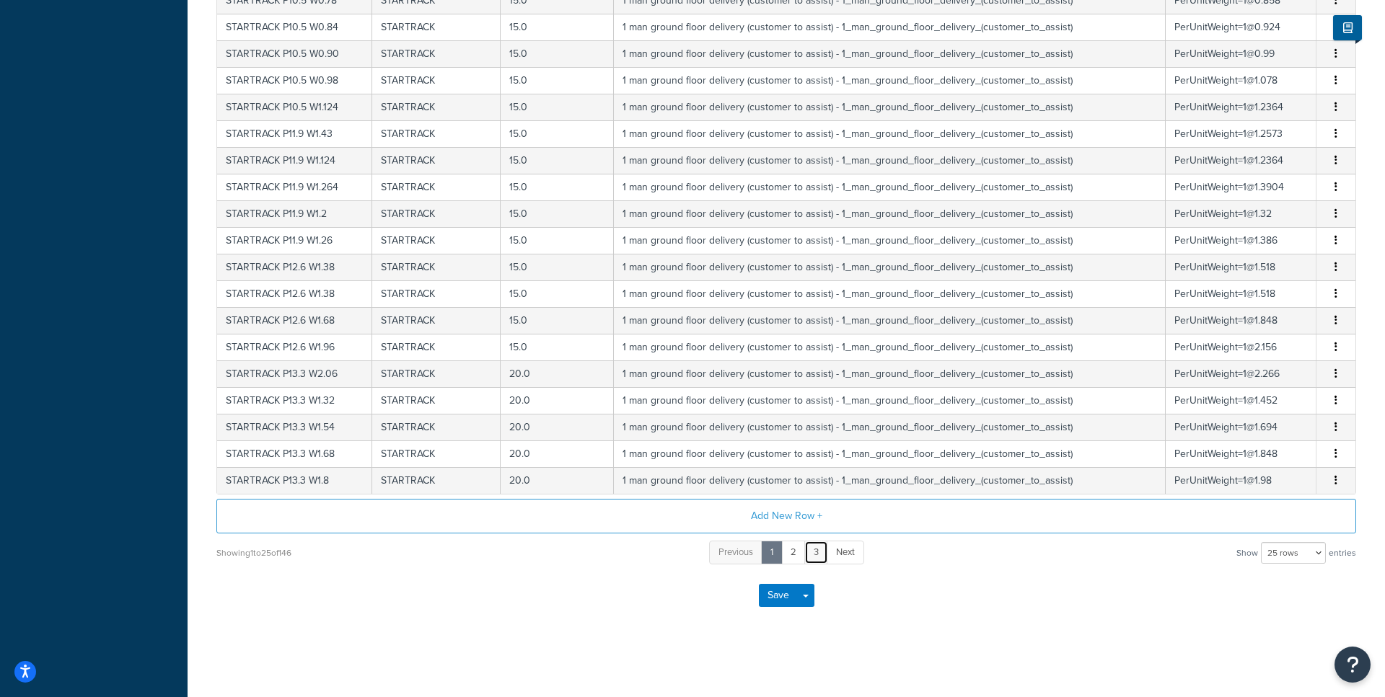
click at [814, 552] on link "3" at bounding box center [816, 553] width 24 height 24
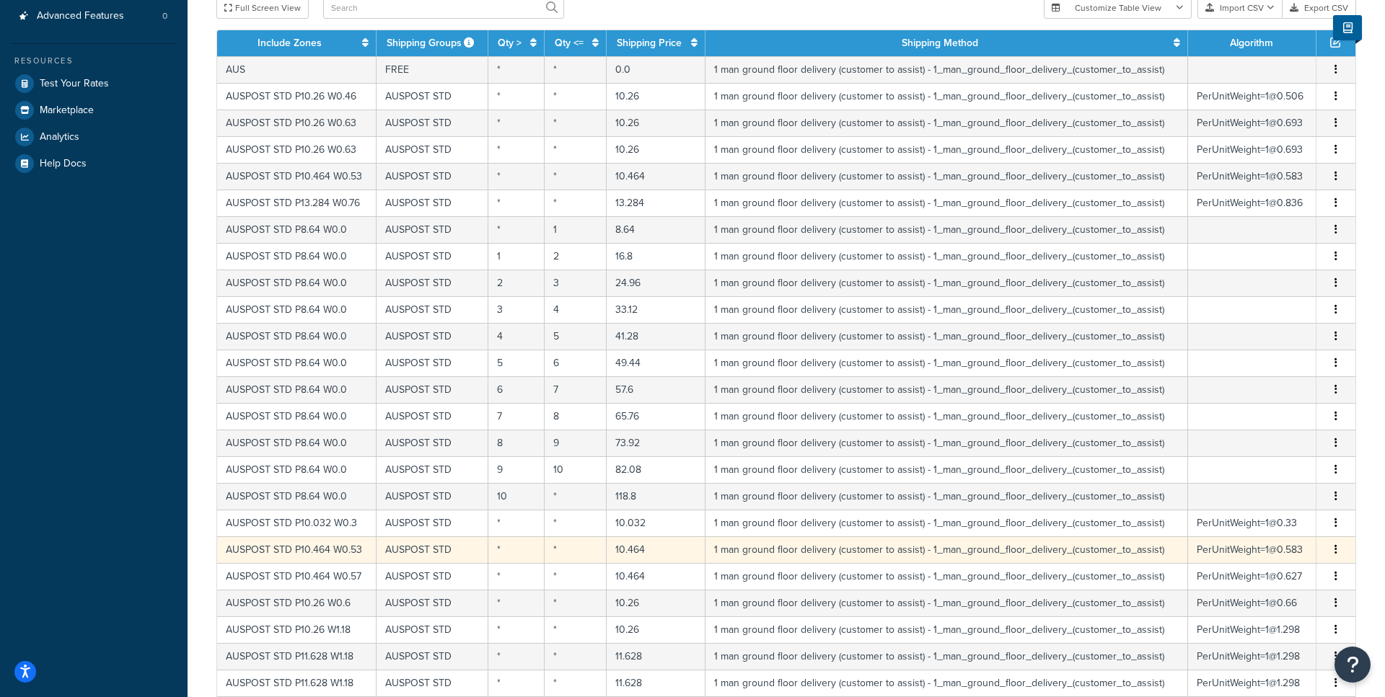
scroll to position [167, 0]
